Goal: Transaction & Acquisition: Book appointment/travel/reservation

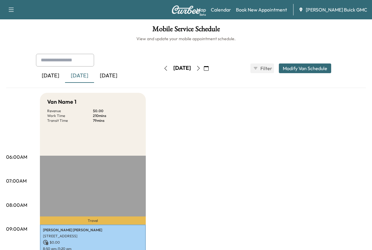
click at [123, 83] on div "[DATE]" at bounding box center [108, 76] width 29 height 14
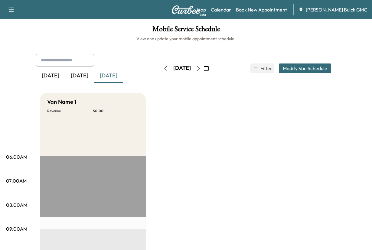
click at [254, 9] on link "Book New Appointment" at bounding box center [261, 9] width 51 height 7
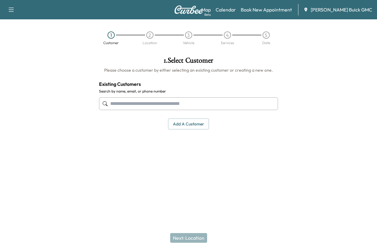
click at [126, 110] on input "text" at bounding box center [188, 103] width 179 height 13
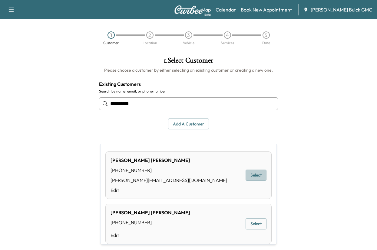
click at [246, 181] on button "Select" at bounding box center [255, 175] width 21 height 11
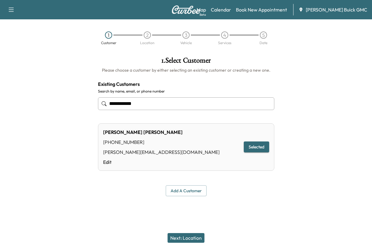
type input "**********"
click at [180, 235] on button "Next: Location" at bounding box center [186, 238] width 37 height 10
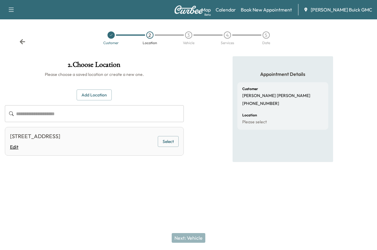
click at [15, 151] on link "Edit" at bounding box center [35, 146] width 50 height 7
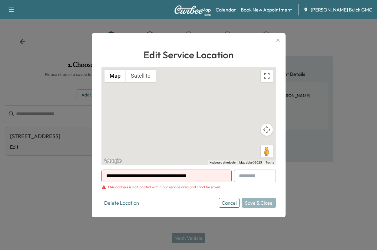
click at [107, 174] on div at bounding box center [107, 175] width 7 height 7
click at [109, 172] on div at bounding box center [107, 175] width 7 height 7
click at [108, 172] on div at bounding box center [107, 175] width 7 height 7
click at [219, 208] on button "Cancel" at bounding box center [229, 203] width 21 height 10
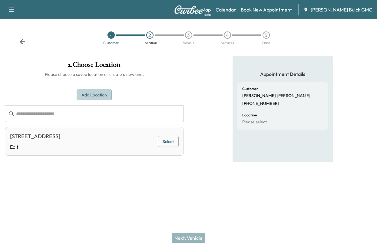
click at [94, 101] on button "Add Location" at bounding box center [94, 95] width 35 height 11
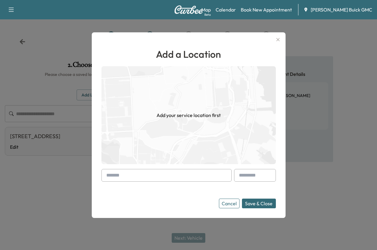
click at [117, 171] on input "text" at bounding box center [166, 175] width 130 height 13
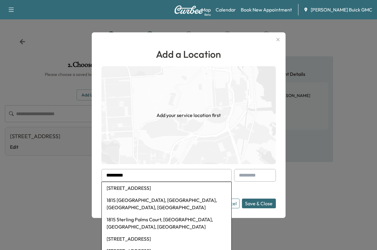
click at [132, 185] on li "[STREET_ADDRESS]" at bounding box center [166, 188] width 129 height 12
type input "**********"
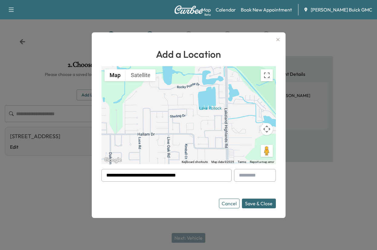
click at [247, 204] on button "Save & Close" at bounding box center [259, 204] width 34 height 10
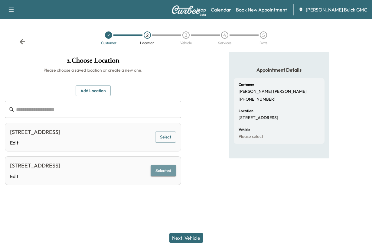
click at [158, 176] on button "Selected" at bounding box center [163, 170] width 25 height 11
click at [187, 235] on button "Next: Vehicle" at bounding box center [186, 238] width 34 height 10
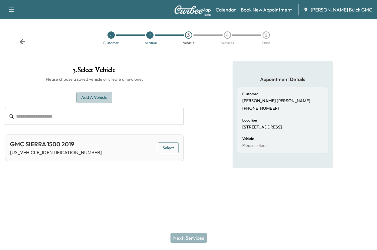
click at [90, 103] on button "Add a Vehicle" at bounding box center [94, 97] width 36 height 11
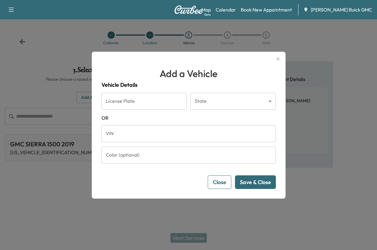
click at [231, 95] on body "Support Log Out Map Beta Calendar Book New Appointment [PERSON_NAME] Buick GMC …" at bounding box center [188, 125] width 377 height 250
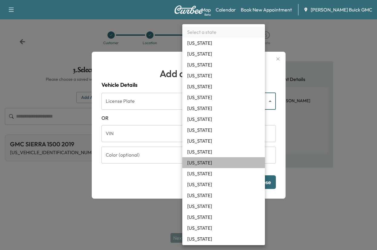
click at [200, 168] on li "[US_STATE]" at bounding box center [223, 162] width 83 height 11
type input "**"
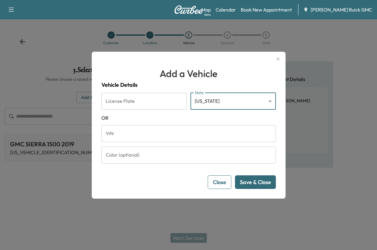
click at [120, 138] on input "VIN" at bounding box center [188, 133] width 174 height 17
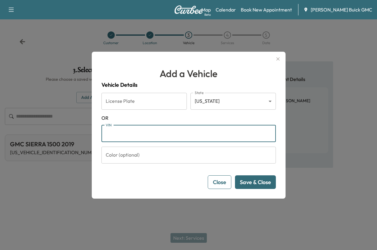
paste input "**********"
type input "**********"
click at [246, 187] on button "Save & Close" at bounding box center [255, 182] width 41 height 14
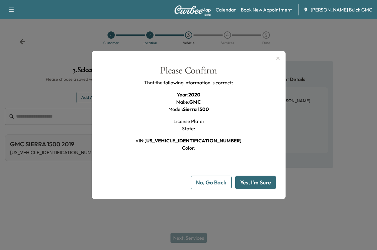
click at [244, 189] on button "Yes, I'm Sure" at bounding box center [255, 183] width 41 height 14
type input "**"
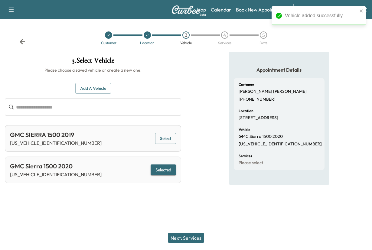
click at [154, 176] on button "Selected" at bounding box center [163, 170] width 25 height 11
click at [186, 233] on button "Next: Services" at bounding box center [186, 238] width 36 height 10
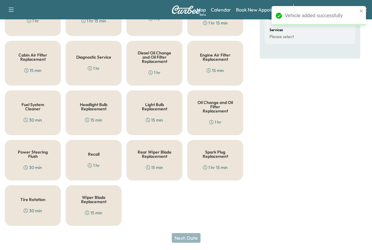
scroll to position [151, 0]
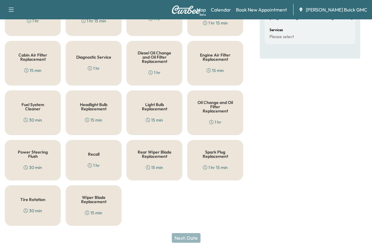
click at [207, 113] on h5 "Oil Change and Oil Filter Replacement" at bounding box center [215, 106] width 36 height 13
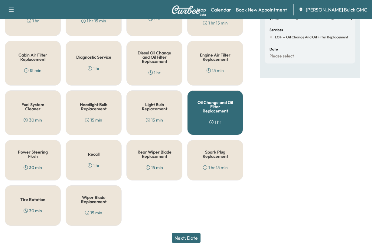
scroll to position [230, 0]
click at [33, 198] on h5 "Tire Rotation" at bounding box center [32, 200] width 25 height 4
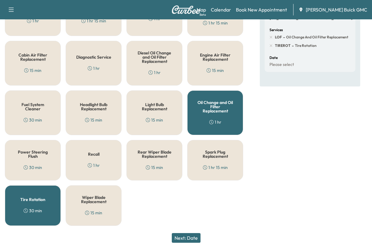
click at [185, 233] on button "Next: Date" at bounding box center [186, 238] width 29 height 10
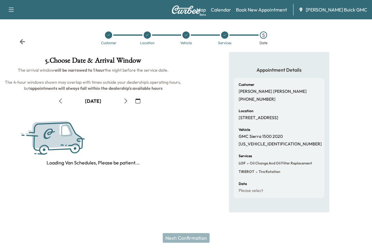
scroll to position [127, 0]
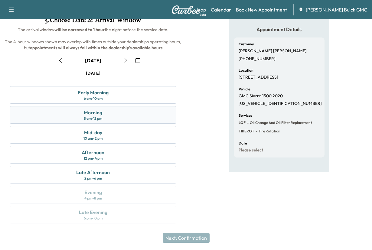
click at [96, 109] on div "Morning" at bounding box center [93, 112] width 18 height 7
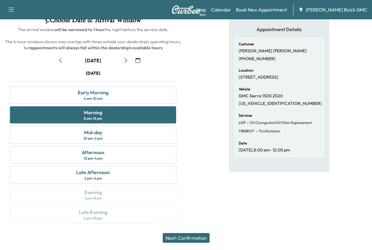
click at [186, 234] on button "Next: Confirmation" at bounding box center [186, 238] width 47 height 10
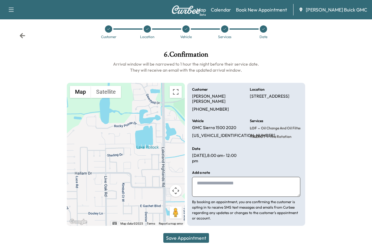
click at [211, 177] on textarea at bounding box center [246, 187] width 108 height 20
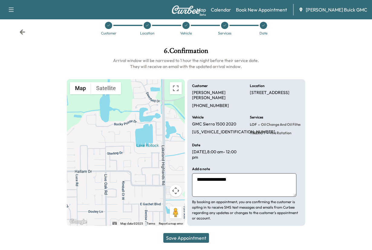
type textarea "**********"
click at [177, 234] on button "Save Appointment" at bounding box center [186, 238] width 46 height 10
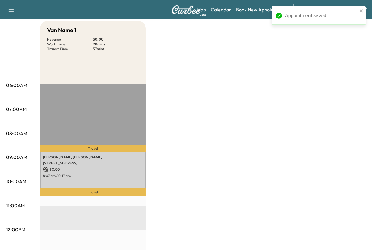
scroll to position [91, 0]
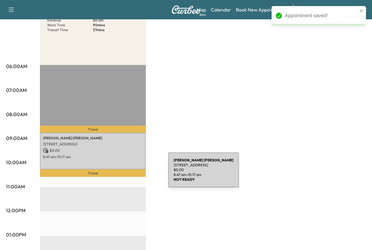
click at [123, 153] on p "$ 0.00" at bounding box center [93, 150] width 100 height 5
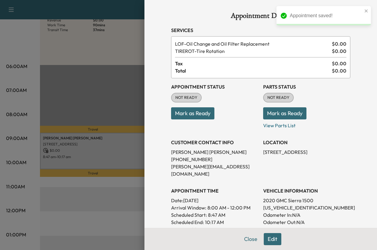
click at [192, 119] on button "Mark as Ready" at bounding box center [192, 113] width 43 height 12
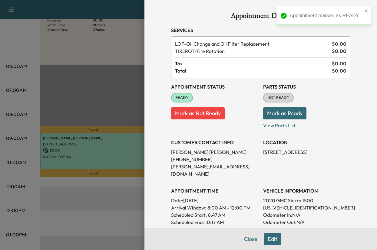
click at [284, 119] on button "Mark as Ready" at bounding box center [284, 113] width 43 height 12
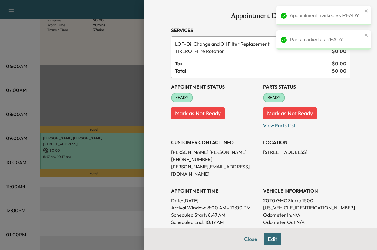
click at [101, 206] on div at bounding box center [188, 125] width 377 height 250
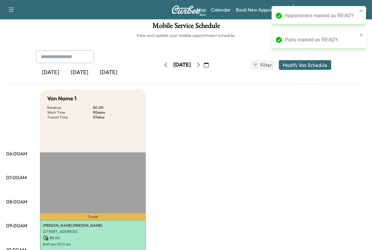
scroll to position [0, 0]
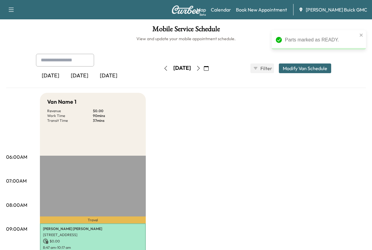
click at [89, 83] on div "[DATE]" at bounding box center [79, 76] width 29 height 14
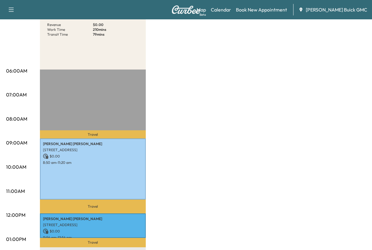
scroll to position [121, 0]
